Goal: Use online tool/utility: Utilize a website feature to perform a specific function

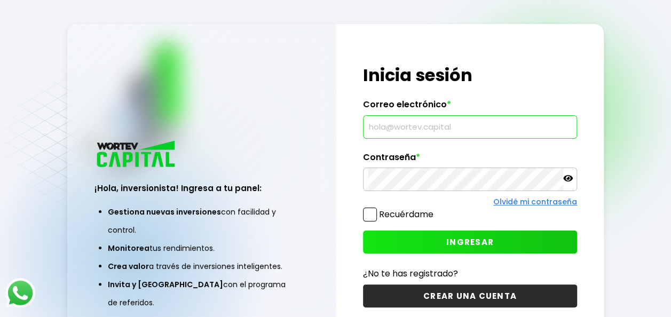
click at [435, 129] on input "text" at bounding box center [470, 127] width 204 height 22
type input "[EMAIL_ADDRESS][DOMAIN_NAME]"
click at [454, 246] on span "INGRESAR" at bounding box center [469, 241] width 47 height 11
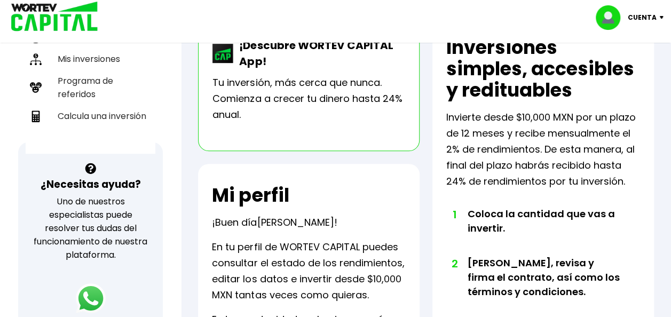
scroll to position [252, 0]
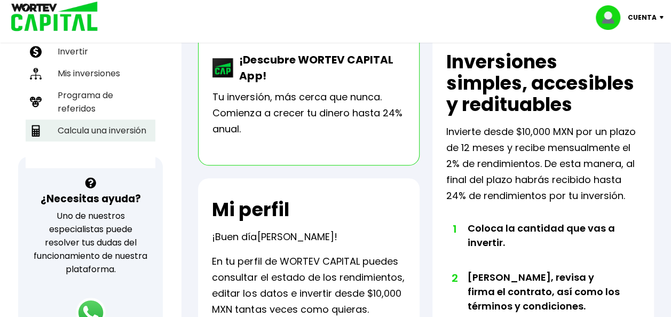
click at [83, 126] on li "Calcula una inversión" at bounding box center [91, 131] width 130 height 22
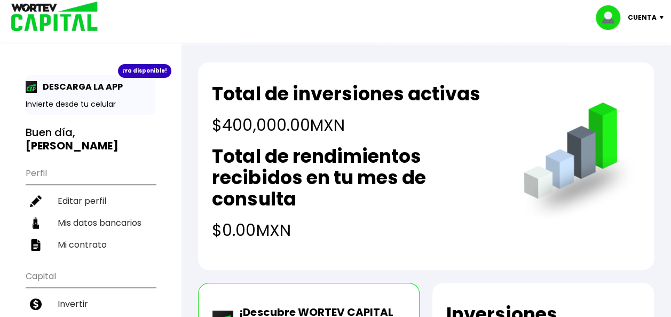
select select "1"
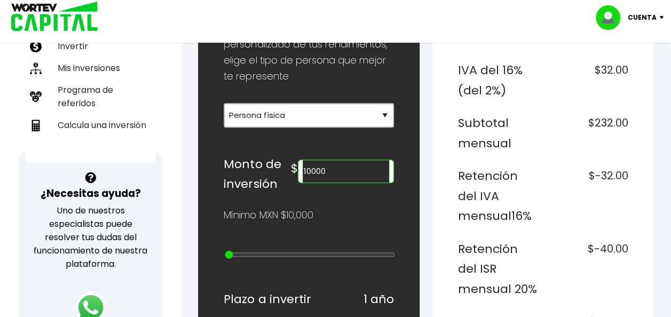
scroll to position [261, 0]
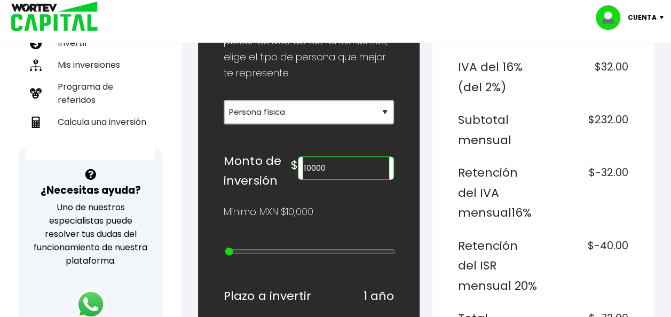
click at [348, 158] on input "10000" at bounding box center [346, 168] width 86 height 22
type input "1"
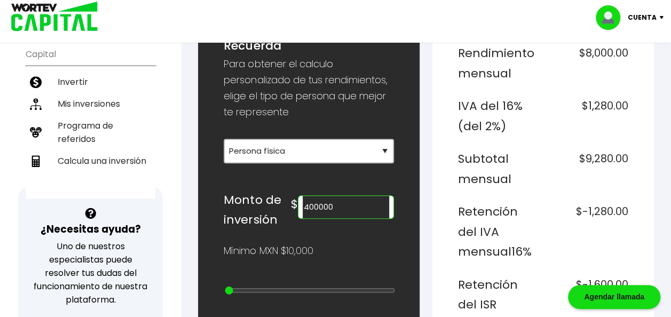
scroll to position [220, 0]
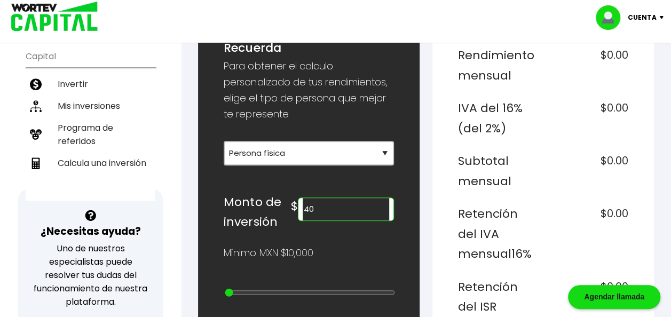
type input "4"
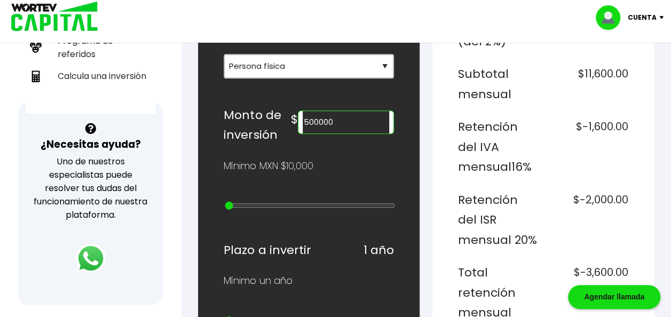
scroll to position [306, 0]
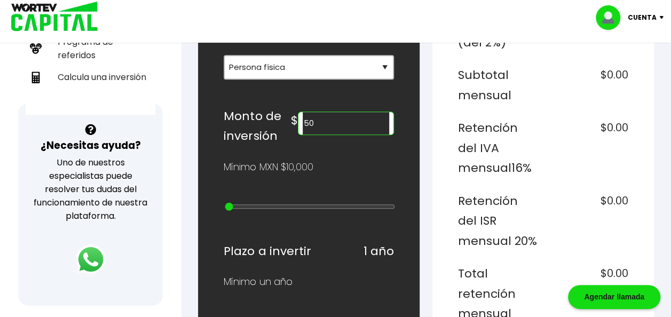
type input "5"
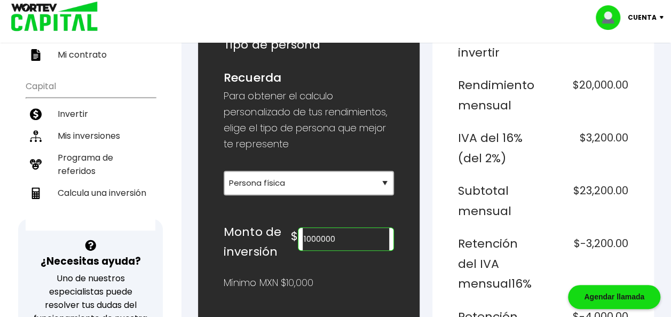
scroll to position [192, 0]
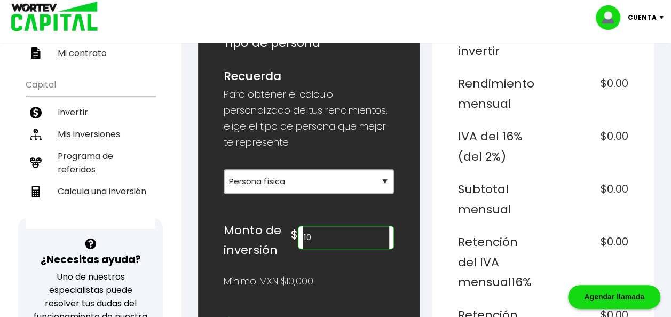
type input "1"
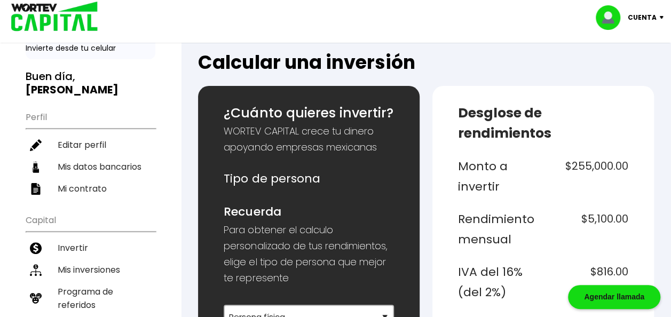
scroll to position [0, 0]
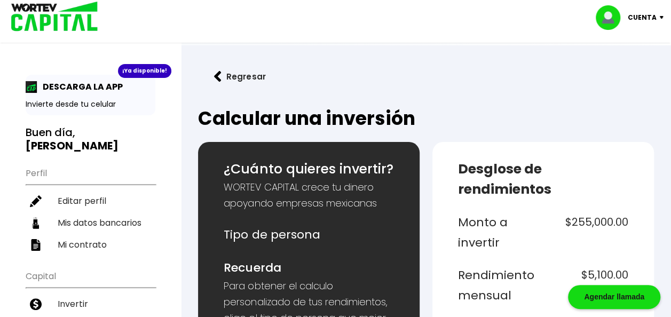
type input "255000"
click at [660, 18] on img at bounding box center [663, 17] width 14 height 3
click at [645, 66] on li "Cerrar sesión" at bounding box center [630, 71] width 85 height 22
